Goal: Task Accomplishment & Management: Manage account settings

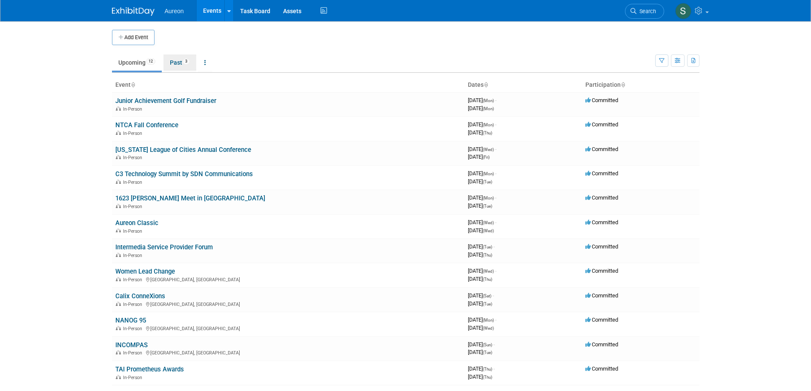
click at [189, 63] on span "3" at bounding box center [186, 61] width 7 height 6
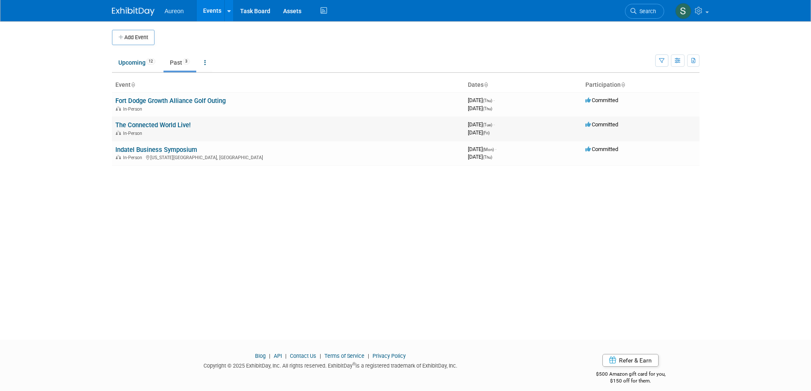
click at [170, 133] on div "In-Person" at bounding box center [288, 132] width 346 height 7
click at [168, 127] on link "The Connected World Live!" at bounding box center [152, 125] width 75 height 8
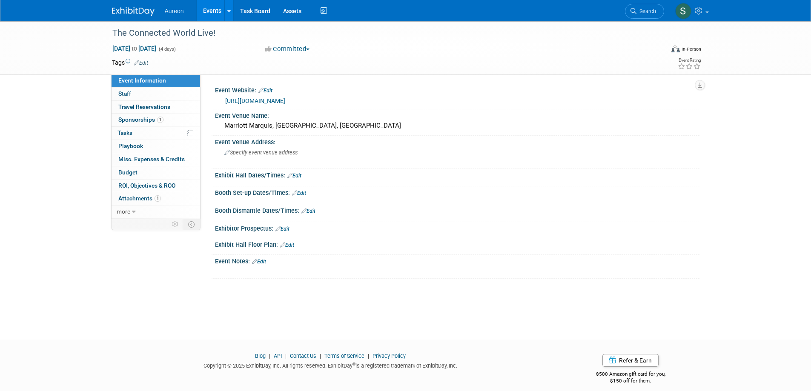
click at [263, 265] on link "Edit" at bounding box center [259, 262] width 14 height 6
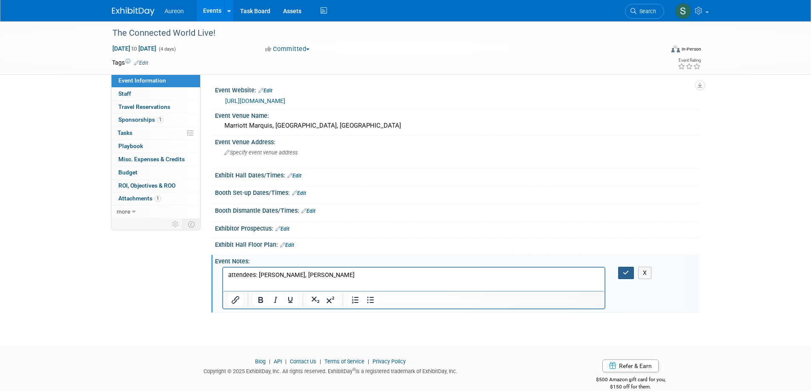
click at [622, 279] on button "button" at bounding box center [626, 273] width 16 height 12
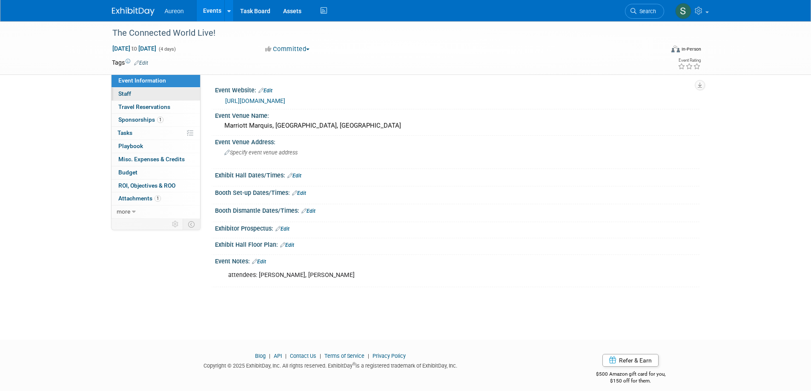
click at [143, 92] on link "0 Staff 0" at bounding box center [156, 94] width 89 height 13
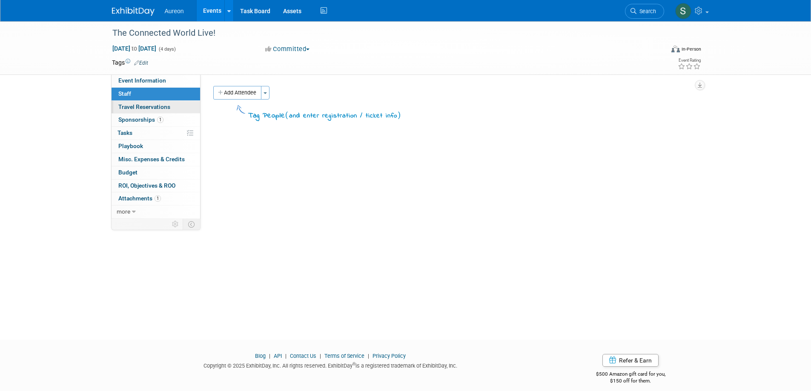
click at [141, 109] on span "Travel Reservations 0" at bounding box center [144, 106] width 52 height 7
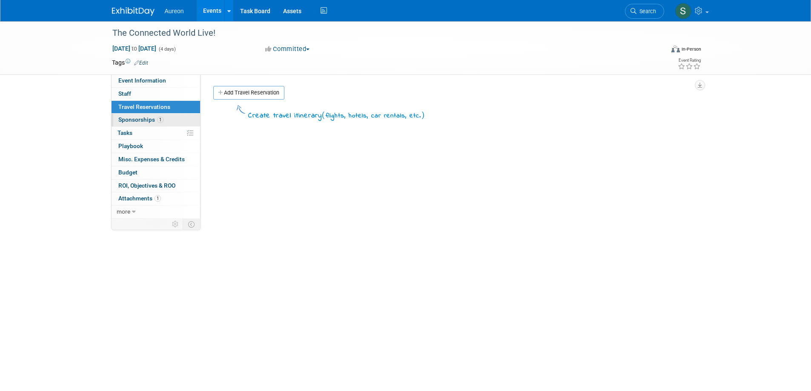
click at [140, 118] on span "Sponsorships 1" at bounding box center [140, 119] width 45 height 7
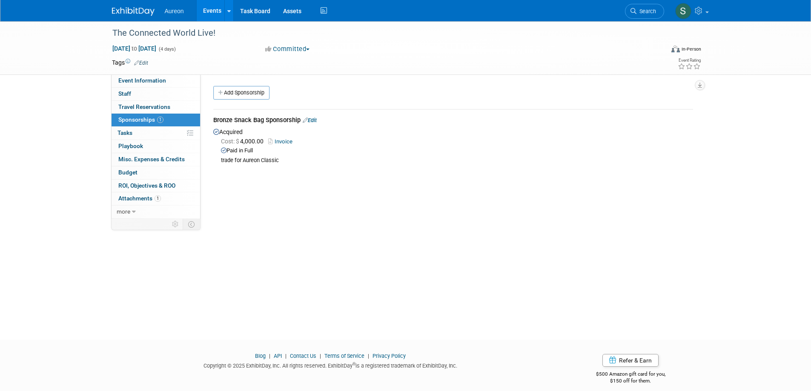
click at [152, 11] on img at bounding box center [133, 11] width 43 height 9
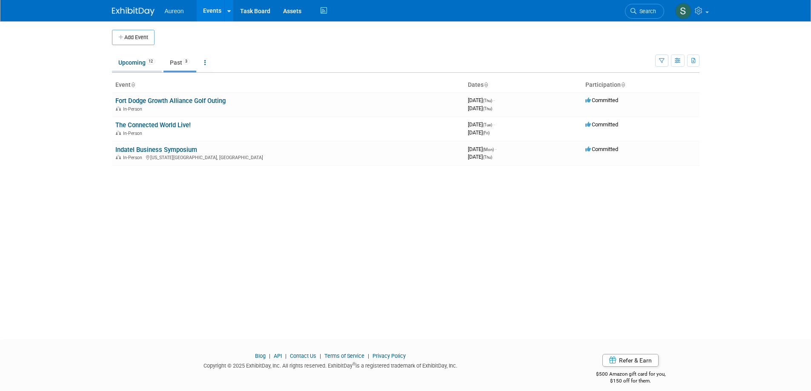
click at [126, 63] on link "Upcoming 12" at bounding box center [137, 62] width 50 height 16
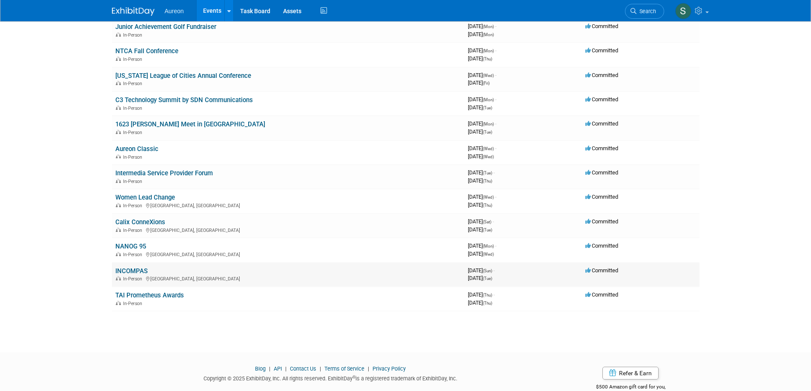
scroll to position [85, 0]
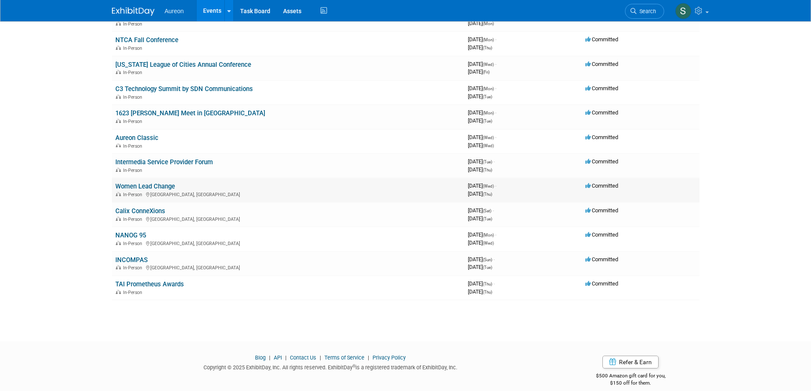
click at [139, 183] on link "Women Lead Change" at bounding box center [145, 187] width 60 height 8
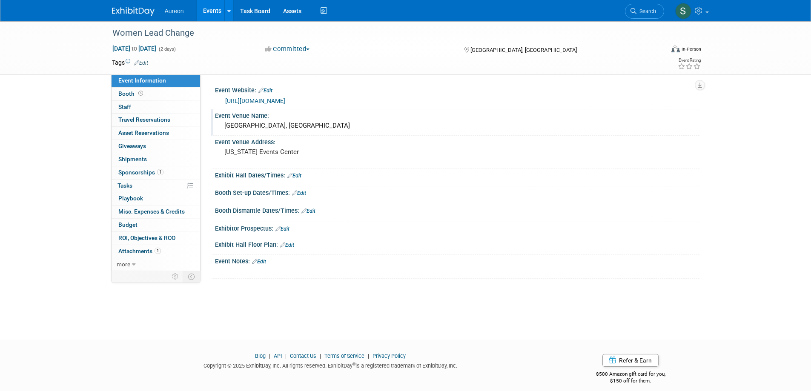
click at [258, 128] on div "[GEOGRAPHIC_DATA], [GEOGRAPHIC_DATA]" at bounding box center [457, 125] width 472 height 13
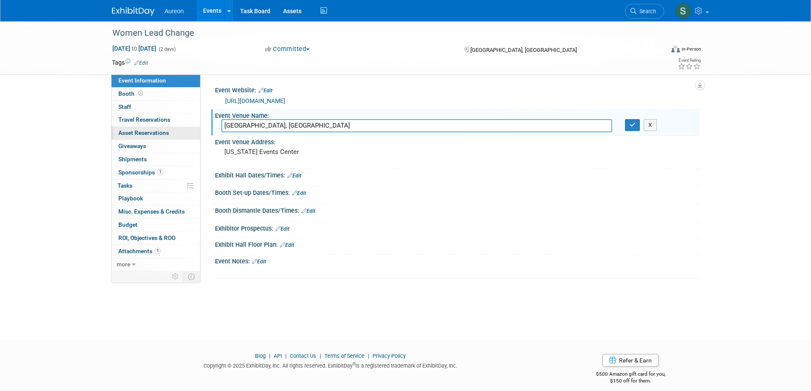
drag, startPoint x: 274, startPoint y: 123, endPoint x: 155, endPoint y: 128, distance: 118.5
click at [155, 128] on div "Event Information Event Info Booth Booth 0 Staff 0 Staff 0 Travel Reservations …" at bounding box center [406, 150] width 600 height 258
type input "Iowa Events Center"
click at [284, 155] on pre "Iowa Events Center" at bounding box center [315, 152] width 183 height 8
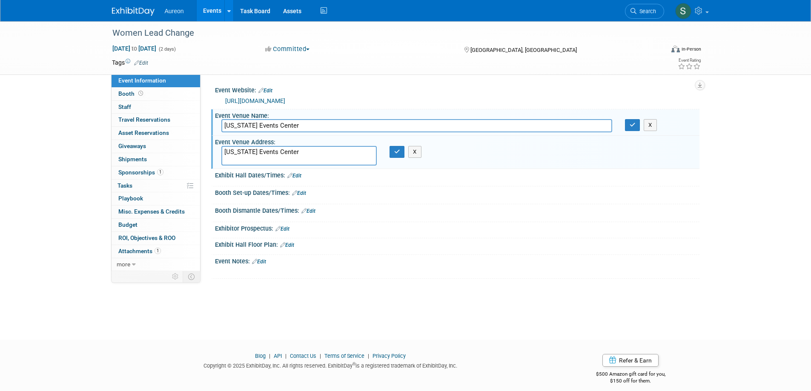
drag, startPoint x: 284, startPoint y: 152, endPoint x: 209, endPoint y: 151, distance: 74.1
click at [209, 151] on div "Event Website: Edit https://www.wlcglobal.org/events/2025-wlc-conference-des-mo…" at bounding box center [450, 173] width 499 height 197
type textarea "d"
type textarea "[GEOGRAPHIC_DATA], [GEOGRAPHIC_DATA]"
click at [397, 156] on button "button" at bounding box center [397, 152] width 15 height 12
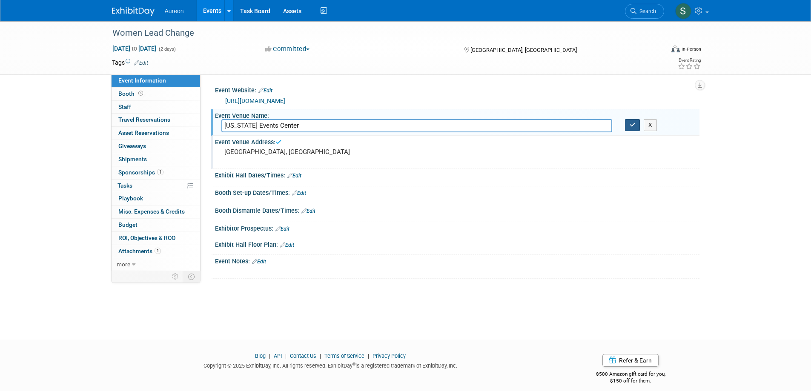
click at [633, 126] on icon "button" at bounding box center [633, 125] width 6 height 6
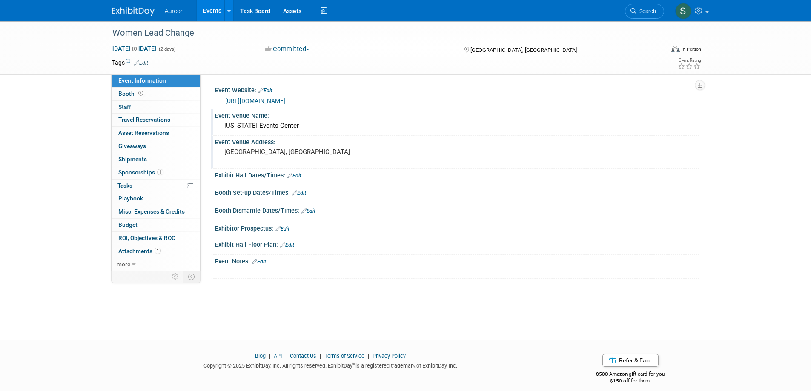
click at [266, 264] on link "Edit" at bounding box center [259, 262] width 14 height 6
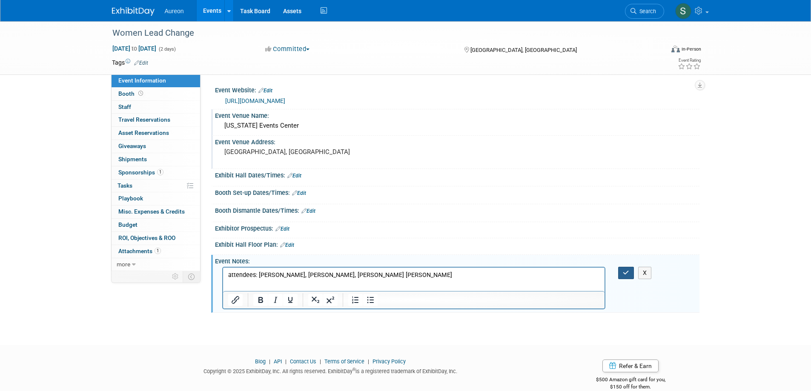
click at [622, 273] on button "button" at bounding box center [626, 273] width 16 height 12
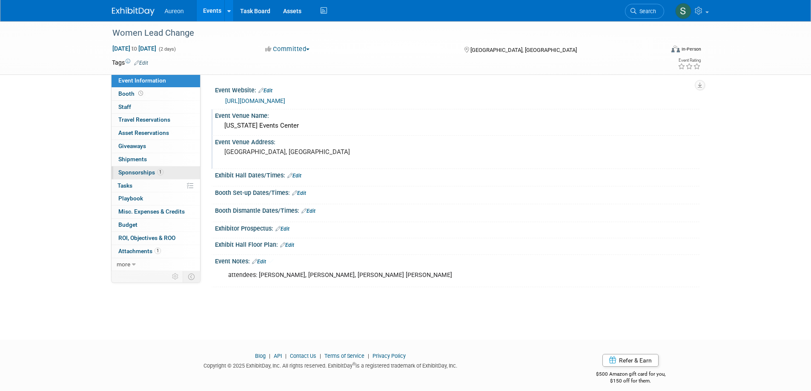
click at [128, 172] on span "Sponsorships 1" at bounding box center [140, 172] width 45 height 7
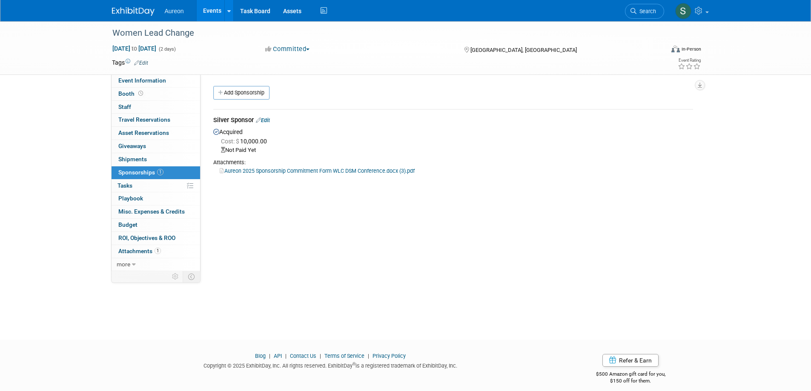
click at [268, 120] on link "Edit" at bounding box center [263, 120] width 14 height 6
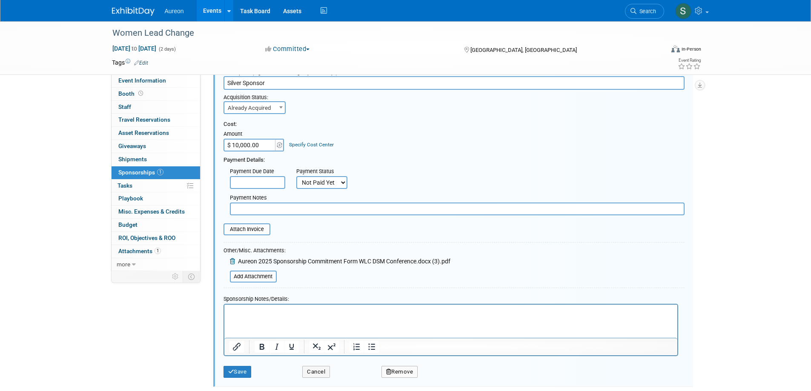
scroll to position [98, 0]
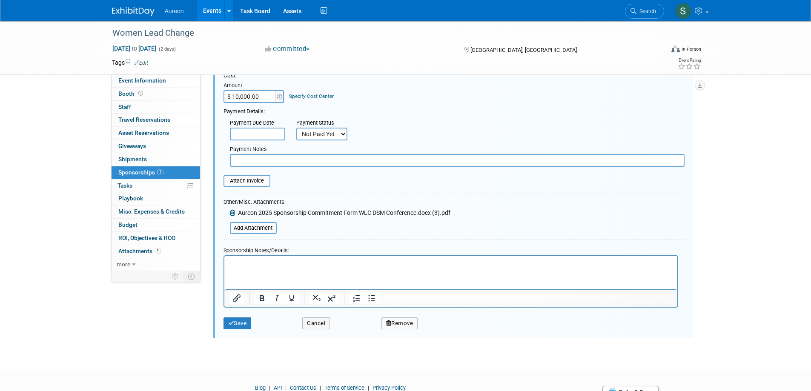
click at [298, 265] on p "Rich Text Area. Press ALT-0 for help." at bounding box center [450, 263] width 443 height 9
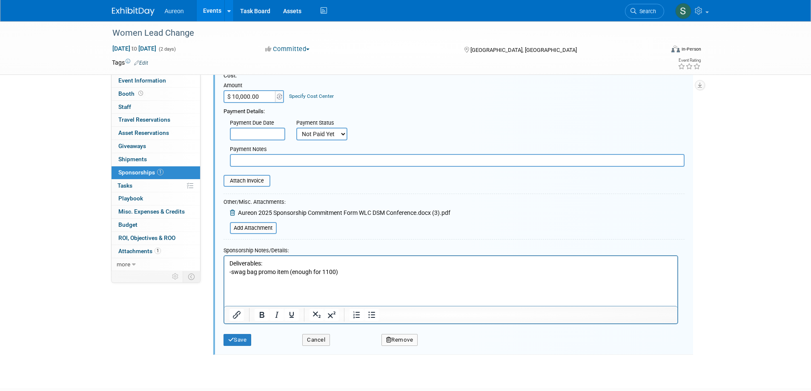
click at [237, 284] on html "Deliverables: -swag bag promo item (enough for 1100)" at bounding box center [450, 270] width 453 height 29
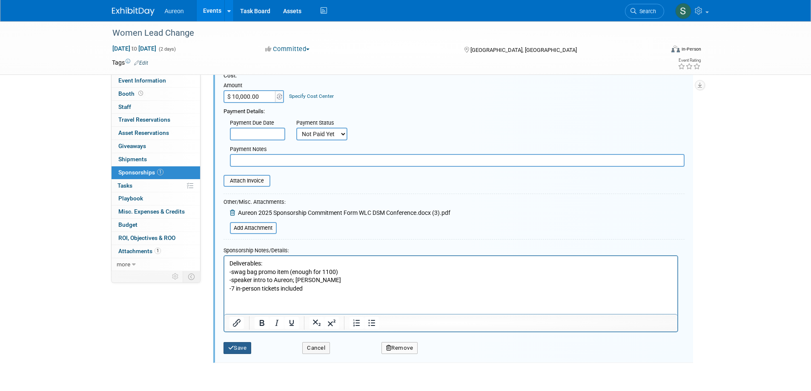
click at [240, 352] on button "Save" at bounding box center [238, 348] width 28 height 12
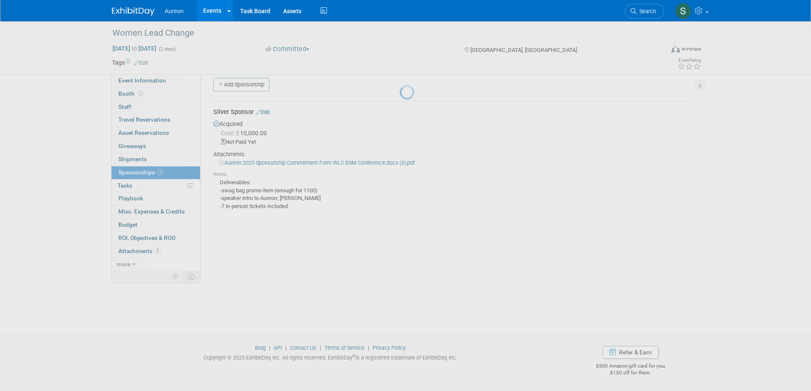
scroll to position [8, 0]
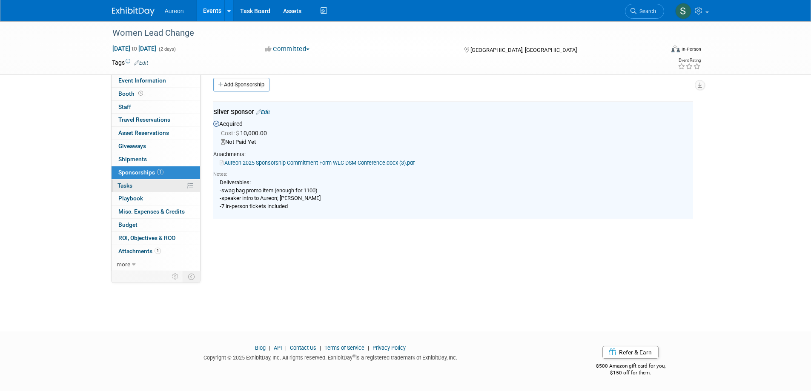
click at [150, 188] on link "0% Tasks 0%" at bounding box center [156, 186] width 89 height 13
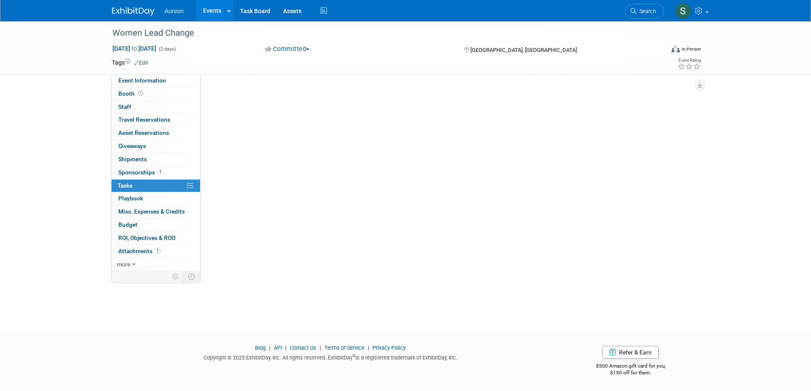
scroll to position [0, 0]
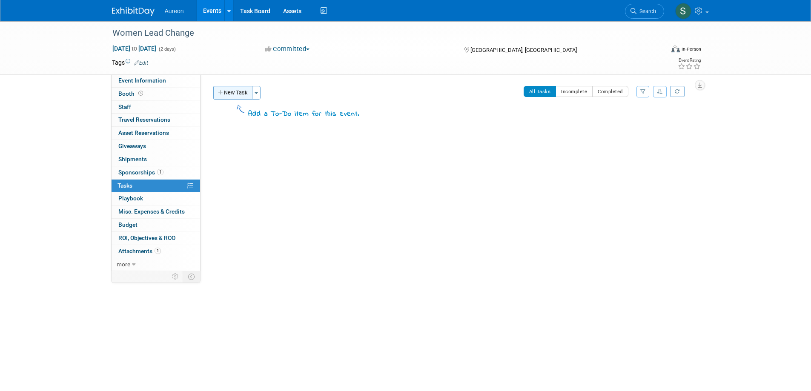
click at [236, 97] on button "New Task" at bounding box center [232, 93] width 39 height 14
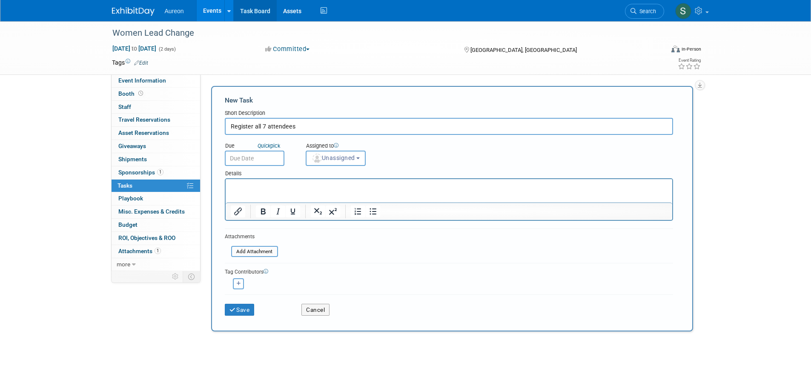
type input "Register all 7 attendees"
